Goal: Find specific page/section: Find specific page/section

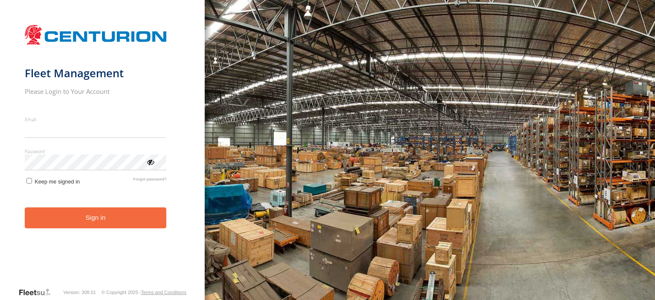
type input "**********"
click at [153, 222] on button "Sign in" at bounding box center [96, 217] width 142 height 21
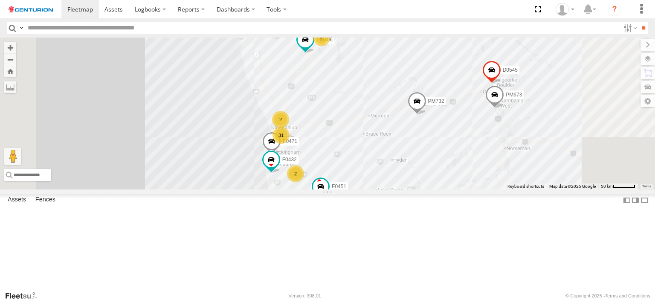
drag, startPoint x: 412, startPoint y: 133, endPoint x: 439, endPoint y: 168, distance: 43.8
click at [439, 168] on div "F0474 TL273 Cage082 MV283 F0482 MV262 PM732 F0451 F0347 F0399 F0400 31 F0471 D0…" at bounding box center [327, 113] width 655 height 152
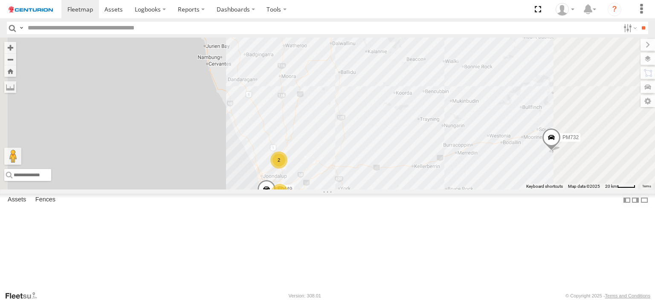
drag, startPoint x: 440, startPoint y: 212, endPoint x: 453, endPoint y: 175, distance: 39.2
click at [453, 175] on div "F0474 TL273 Cage082 MV283 F0482 MV262 PM732 F0451 F0347 F0399 F0400 F0471 D0545…" at bounding box center [327, 113] width 655 height 152
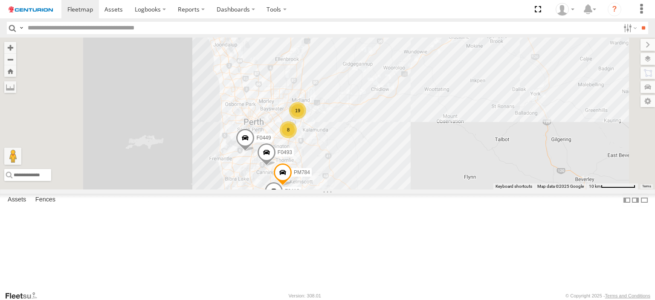
click at [653, 189] on div "F0474 TL273 Cage082 MV283 F0482 MV262 PM732 F0451 F0347 F0399 F0400 F0471 D0545…" at bounding box center [327, 113] width 655 height 152
